Goal: Obtain resource: Download file/media

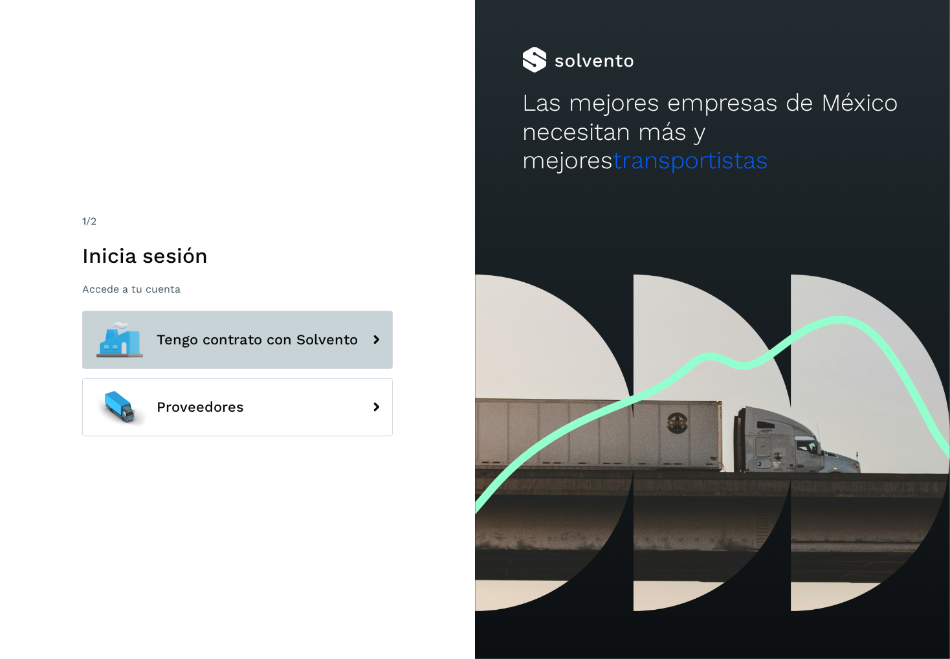
click at [223, 338] on button "Tengo contrato con Solvento" at bounding box center [237, 340] width 311 height 58
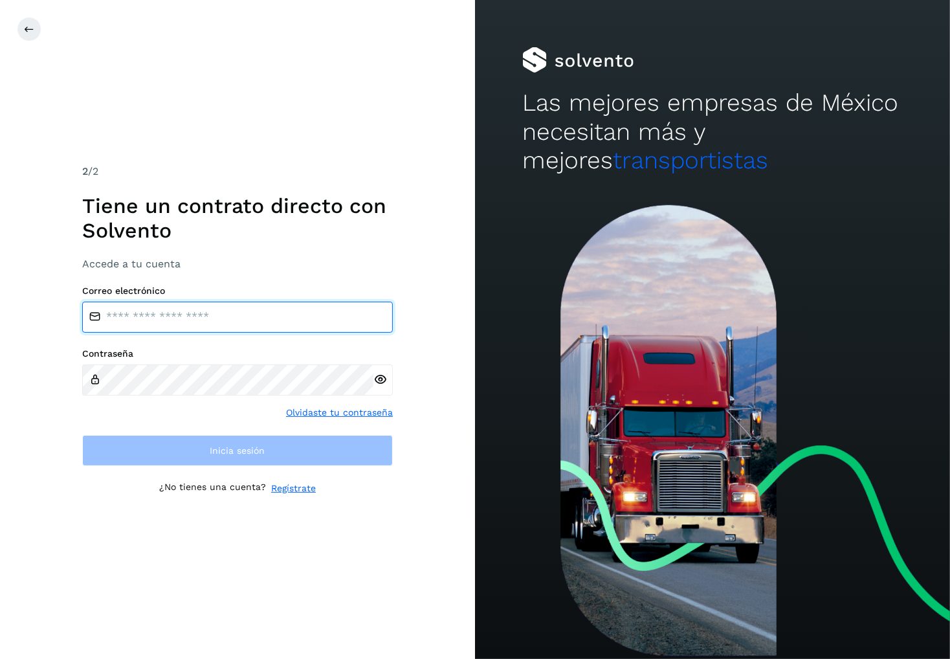
type input "**********"
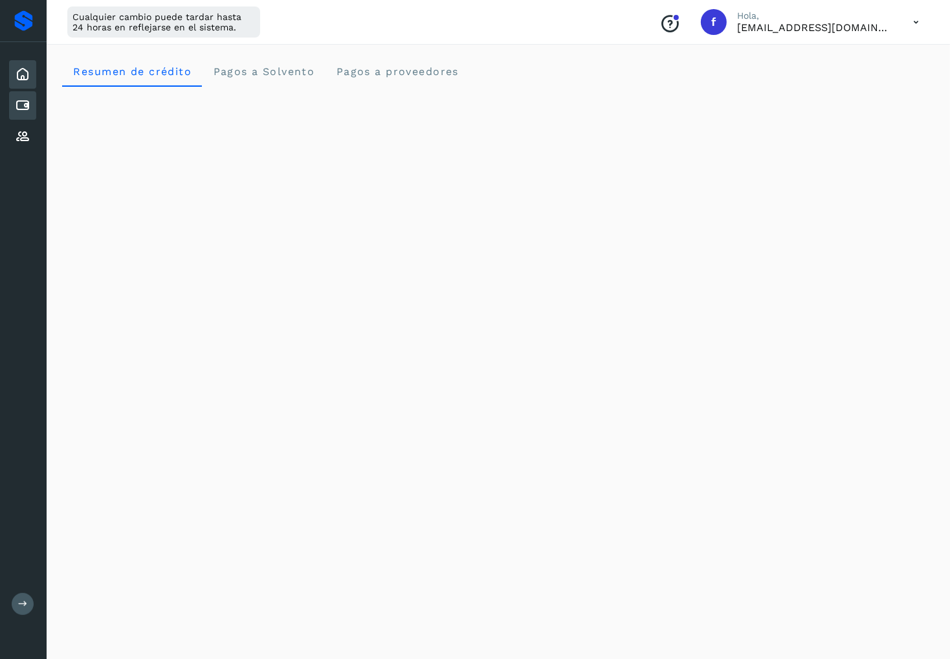
click at [24, 108] on icon at bounding box center [23, 106] width 16 height 16
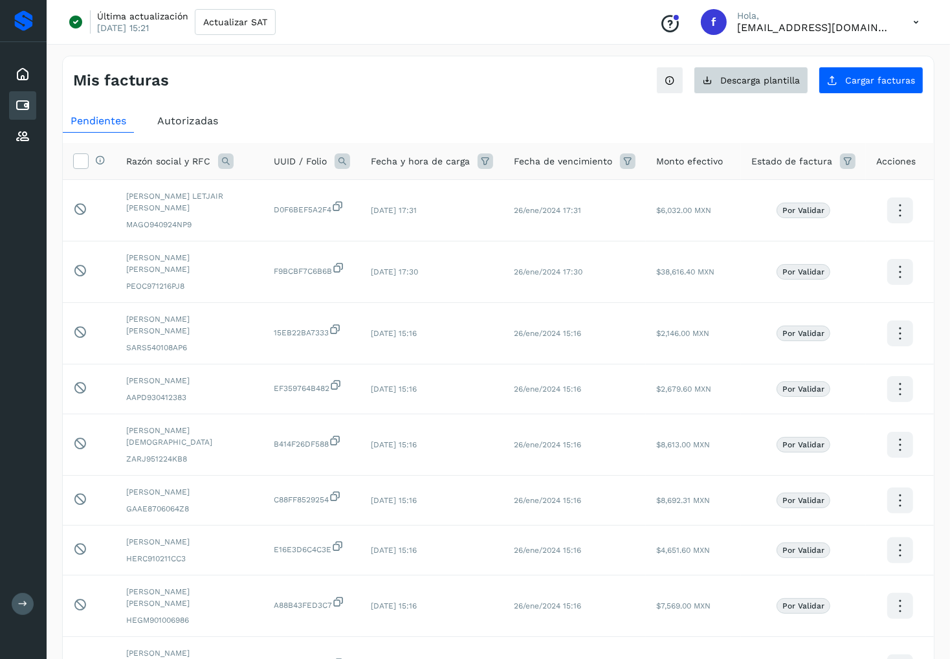
click at [784, 81] on span "Descarga plantilla" at bounding box center [760, 80] width 80 height 9
